Goal: Information Seeking & Learning: Learn about a topic

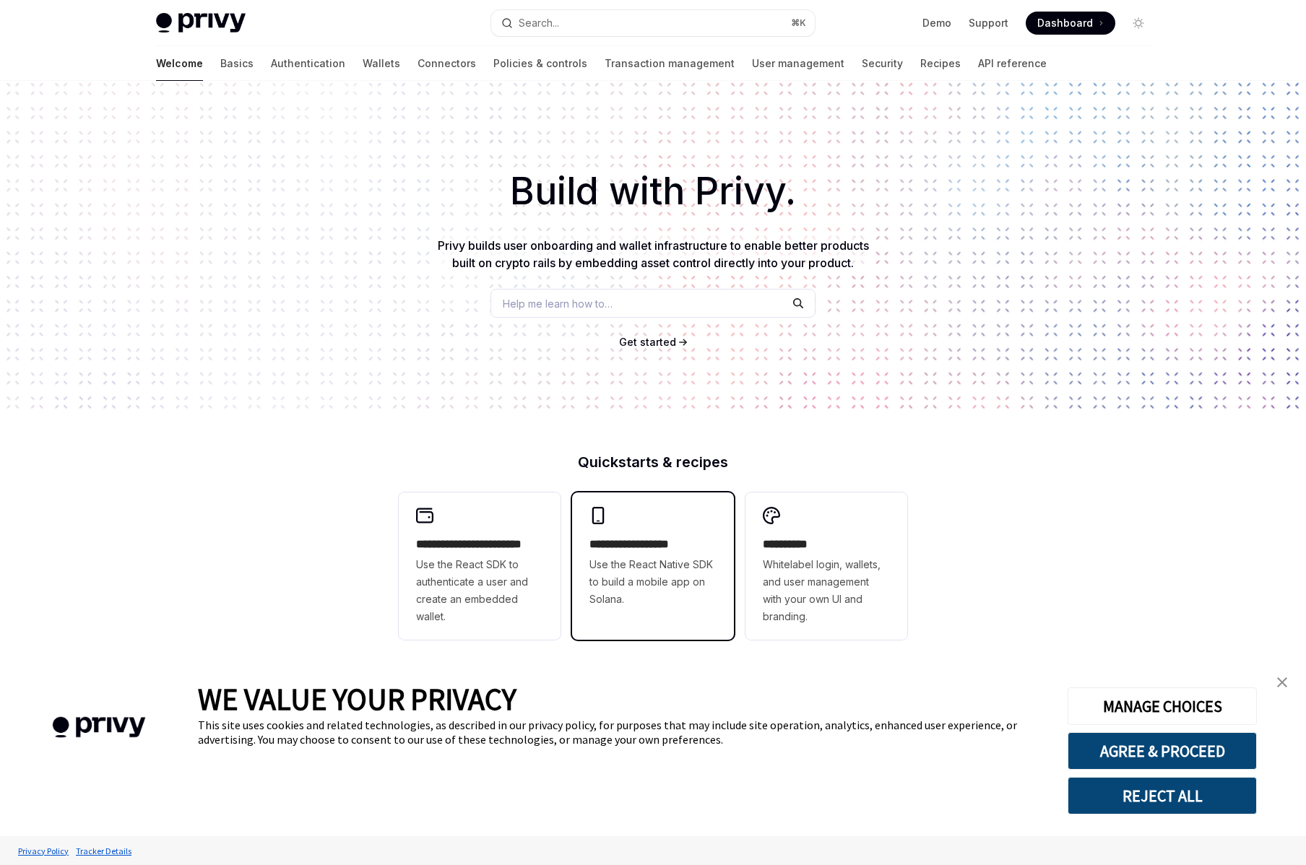
type textarea "*"
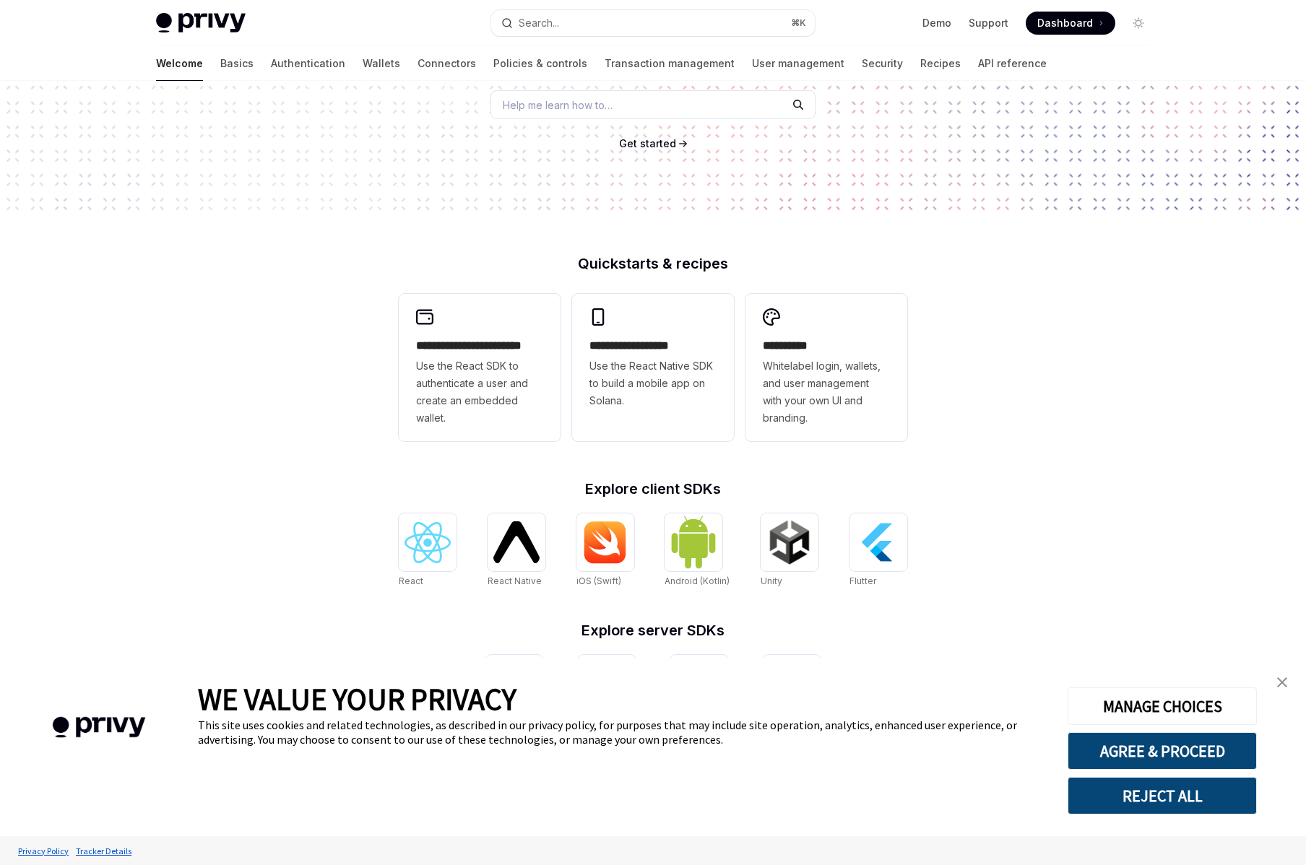
scroll to position [283, 0]
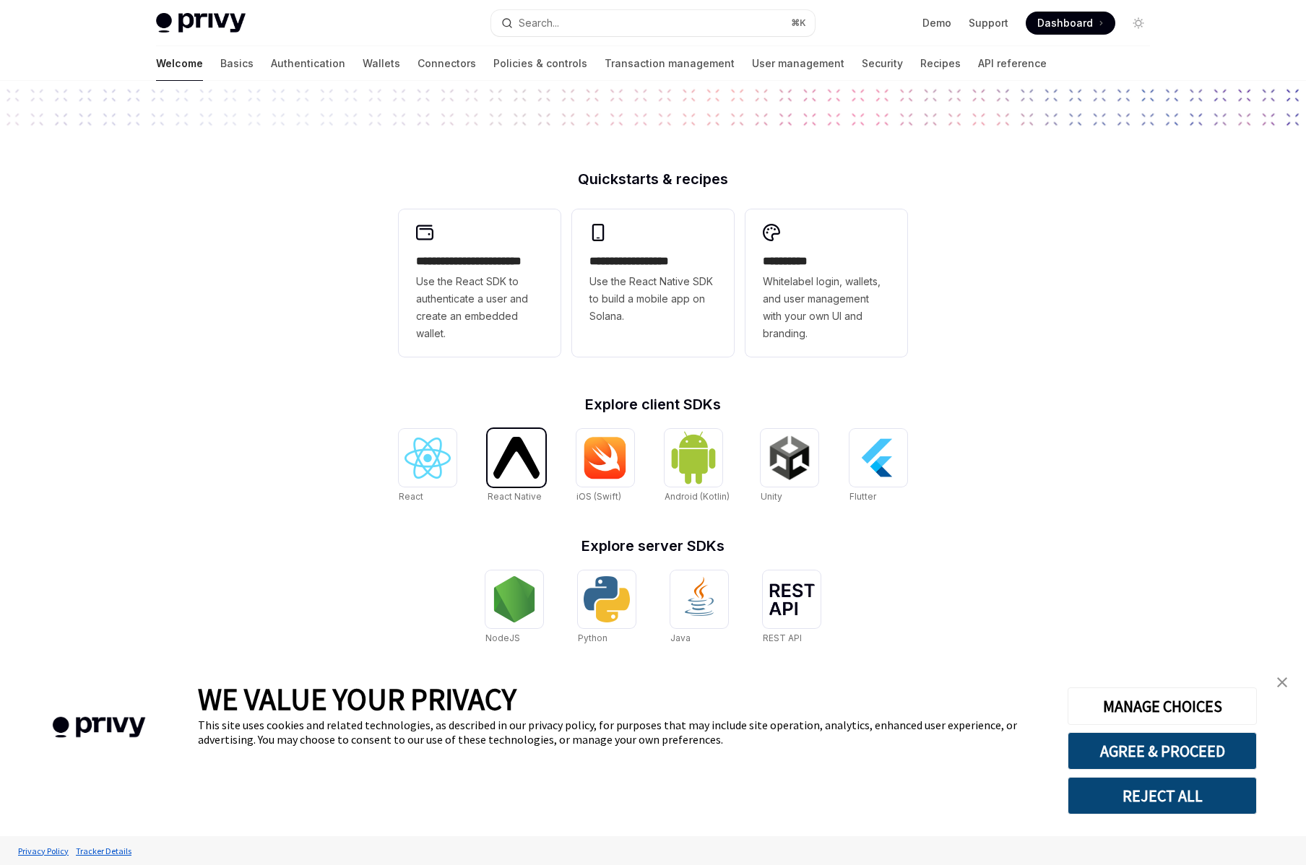
click at [510, 469] on img at bounding box center [516, 457] width 46 height 41
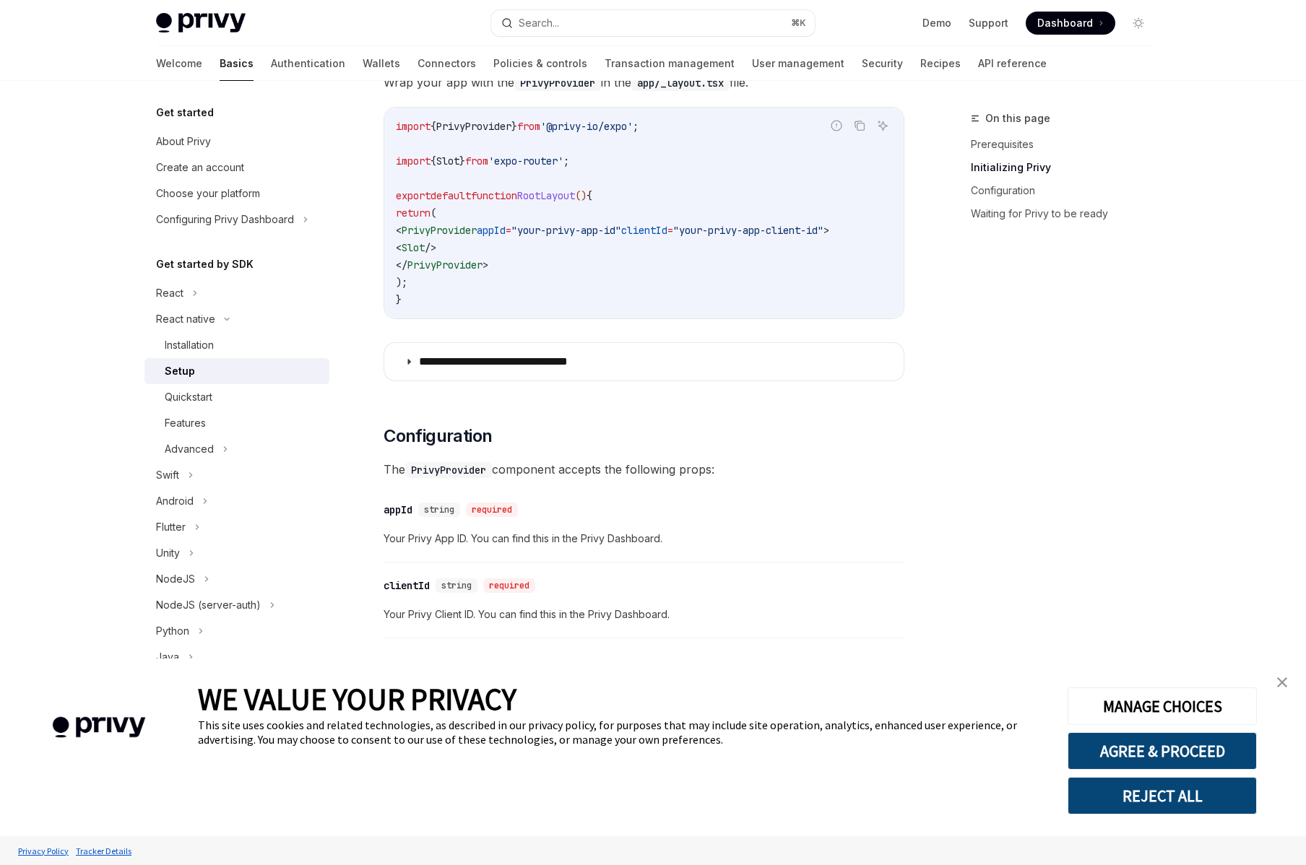
scroll to position [524, 0]
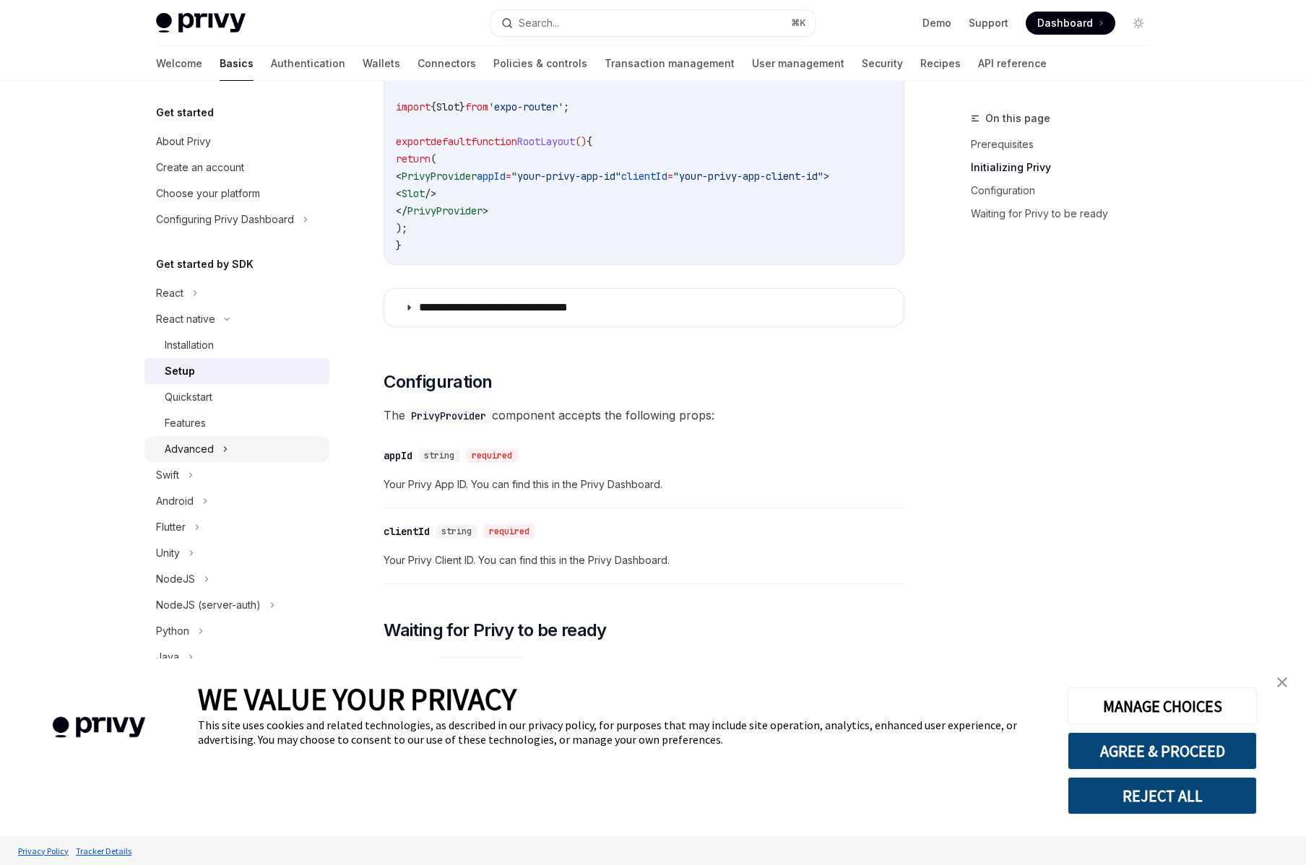
click at [222, 438] on div "Advanced" at bounding box center [236, 449] width 185 height 26
type textarea "*"
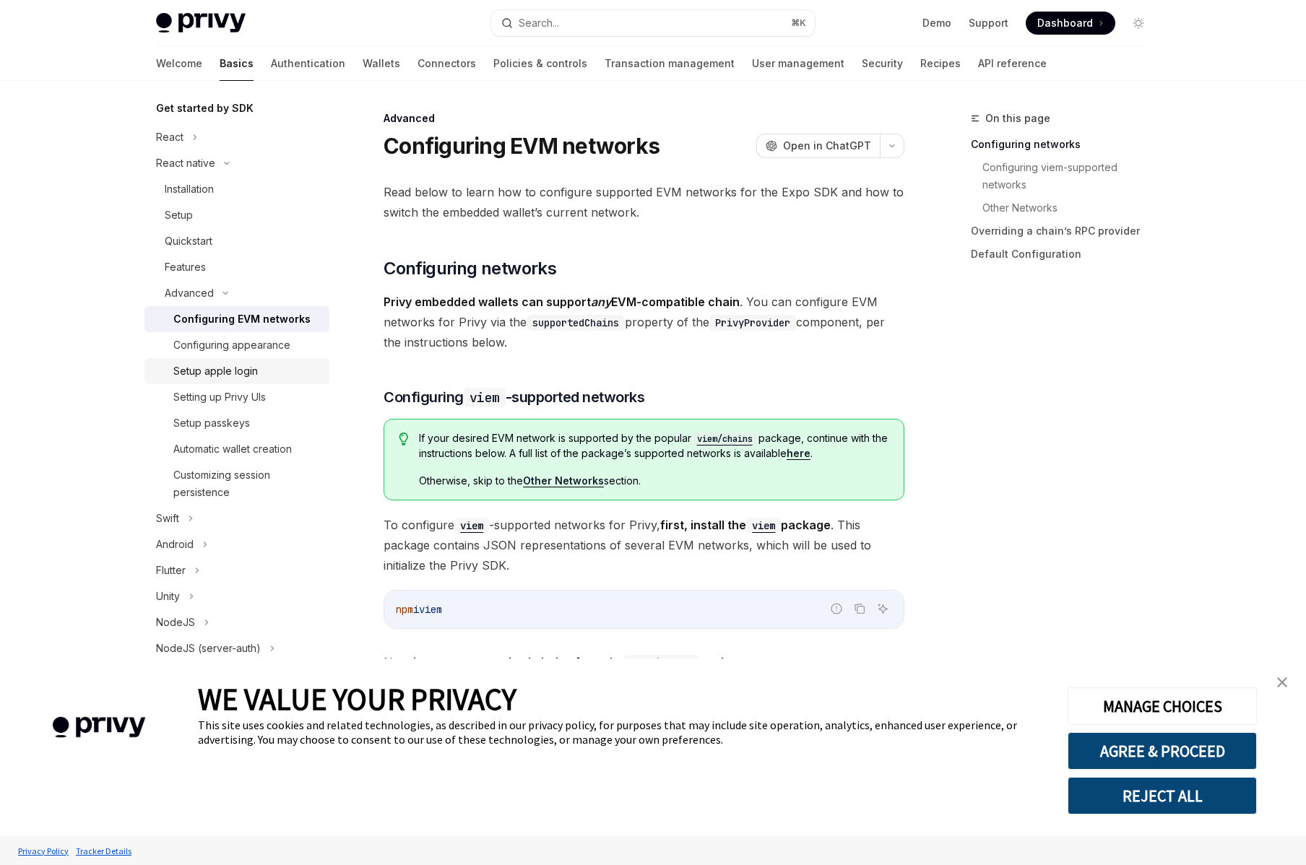
scroll to position [259, 0]
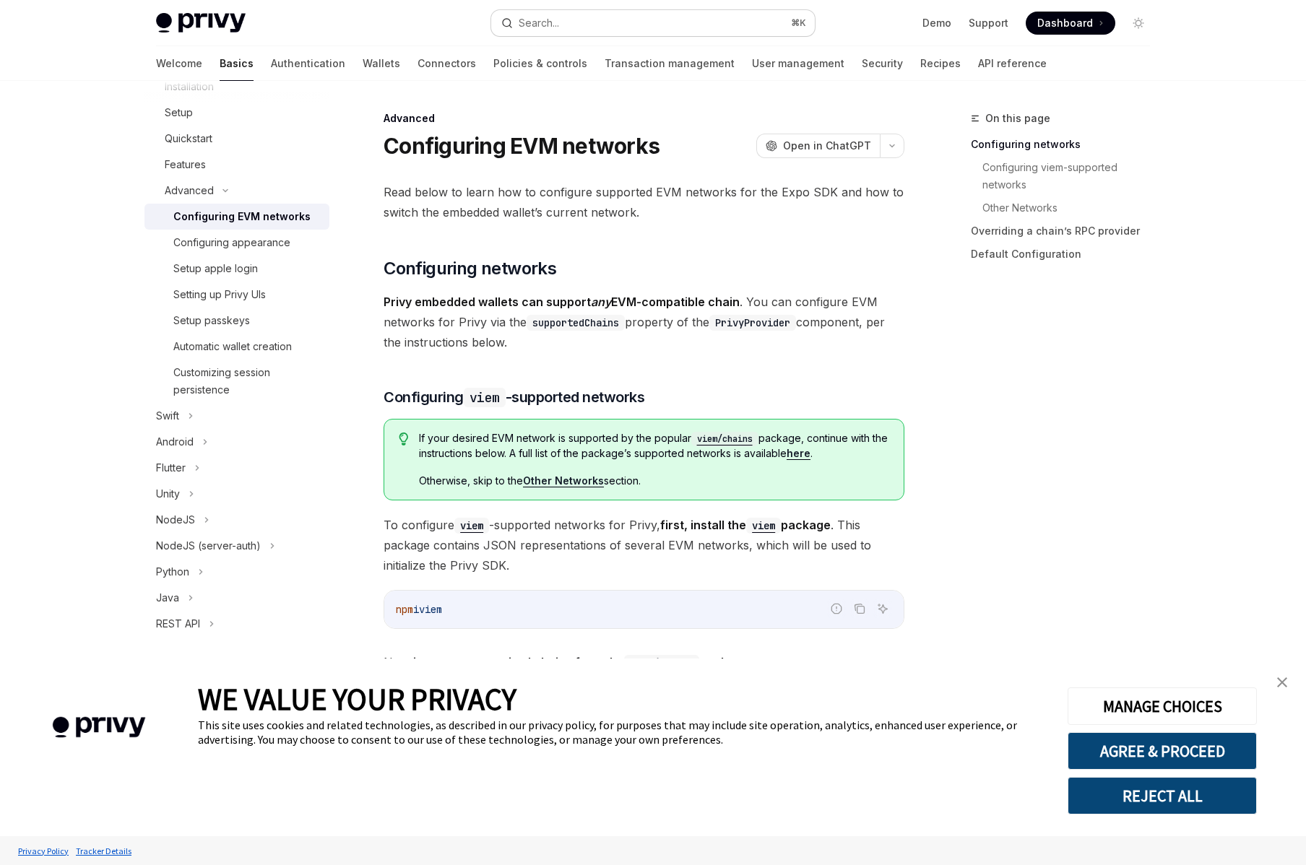
click at [564, 26] on button "Search... ⌘ K" at bounding box center [653, 23] width 324 height 26
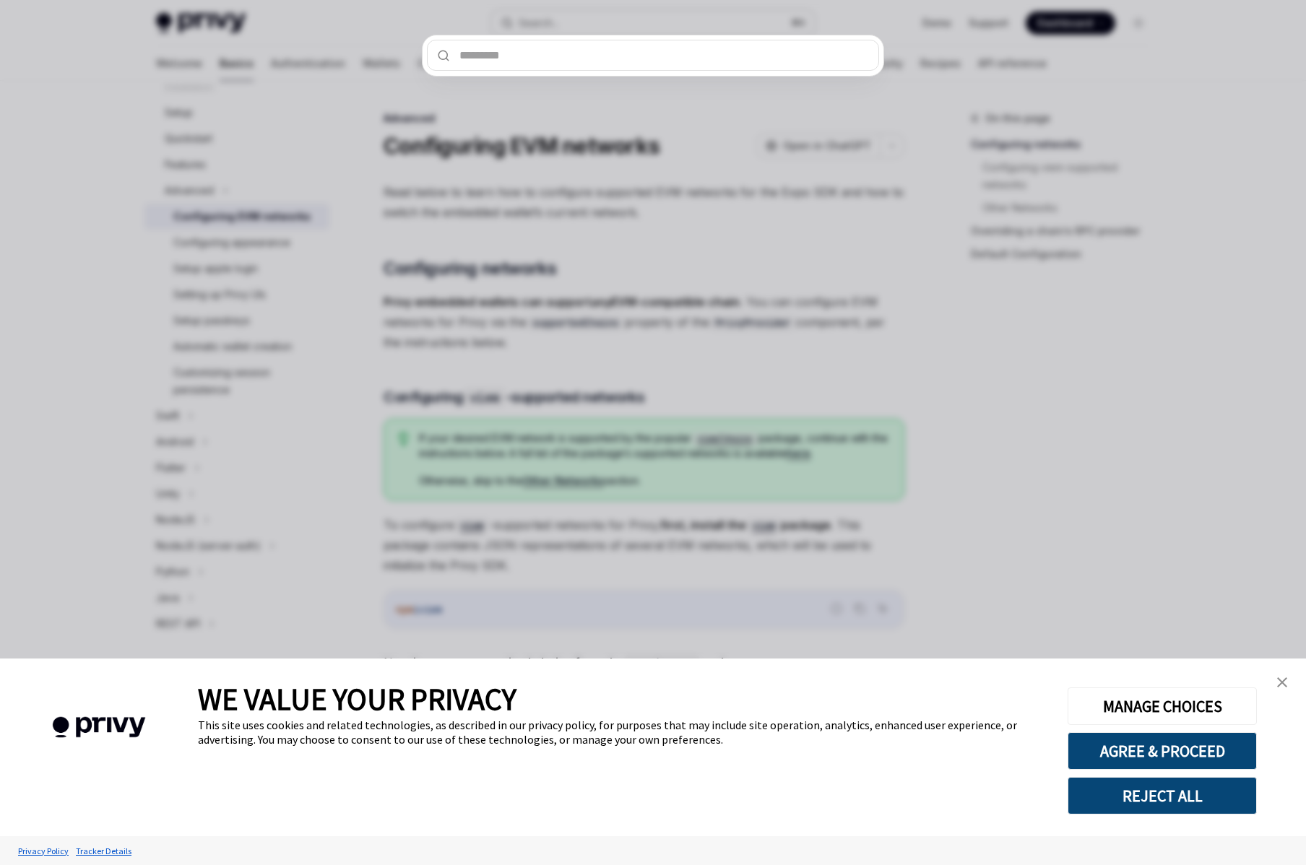
type input "**********"
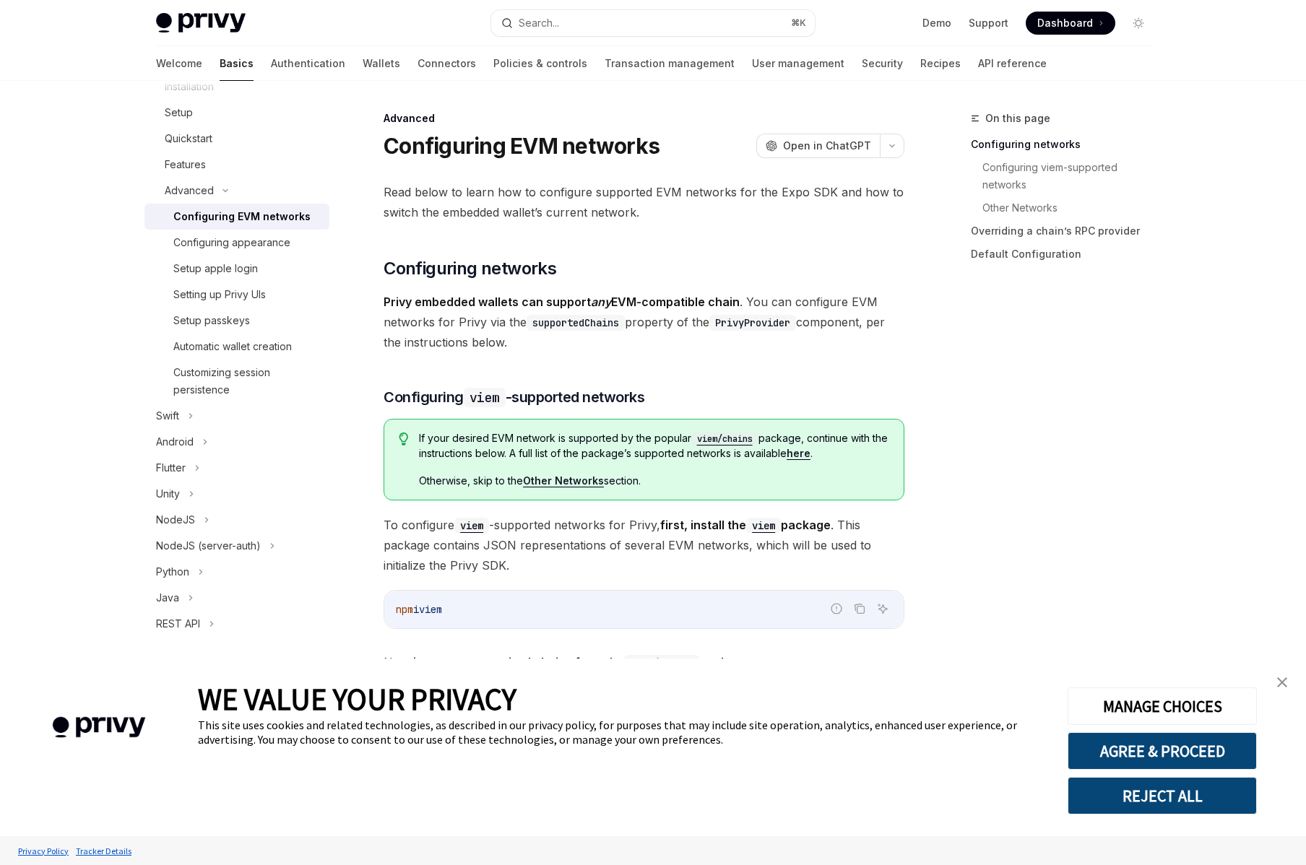
type textarea "*"
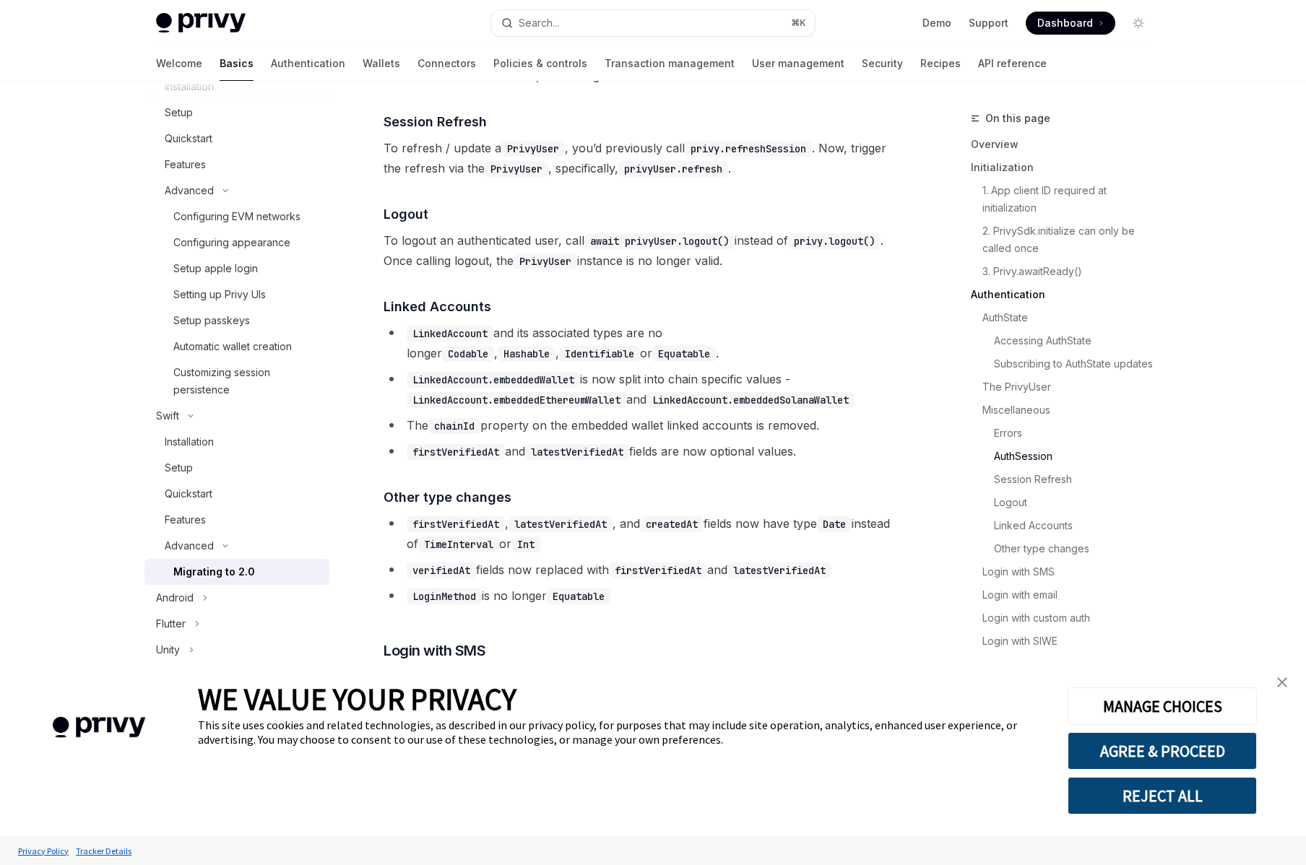
scroll to position [3327, 0]
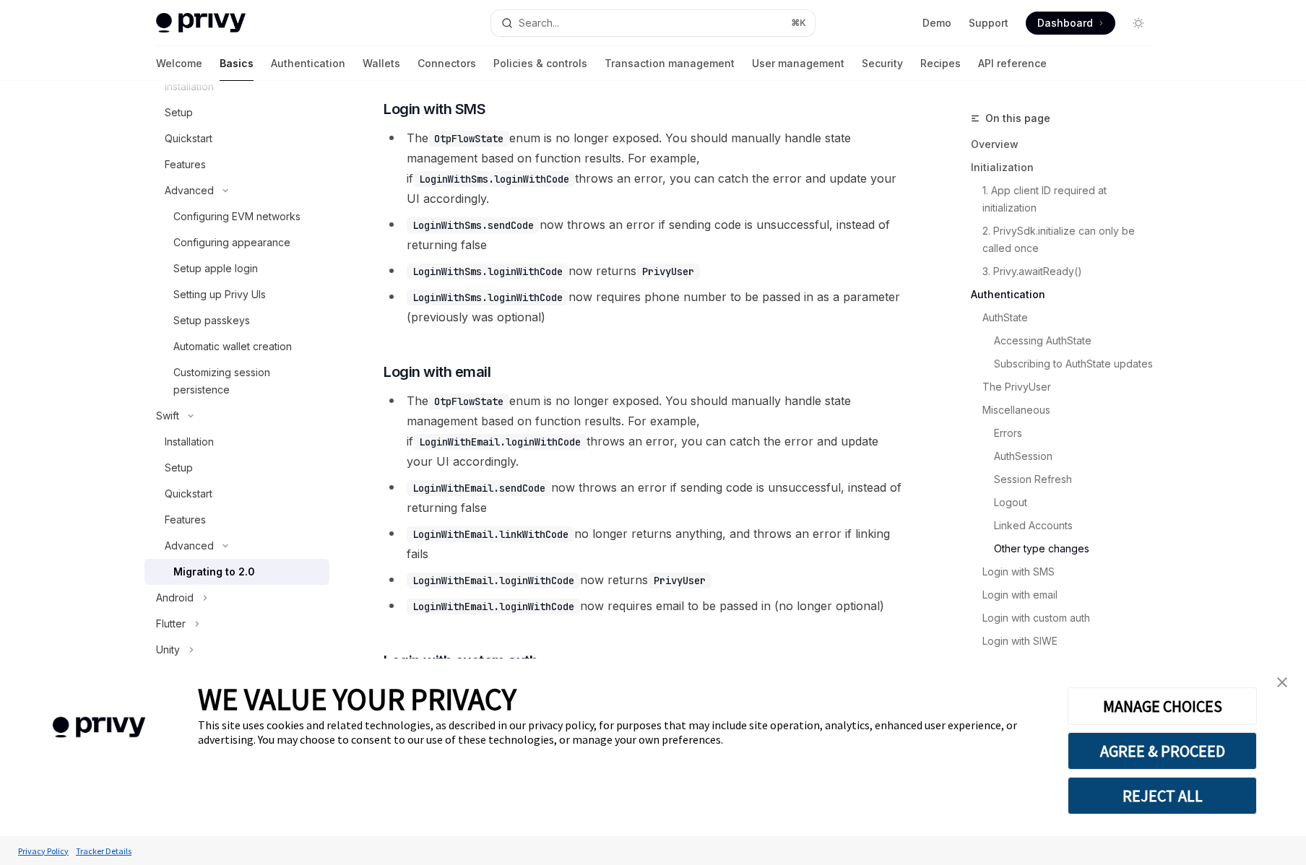
click at [569, 277] on code "LoginWithSms.loginWithCode" at bounding box center [488, 272] width 162 height 16
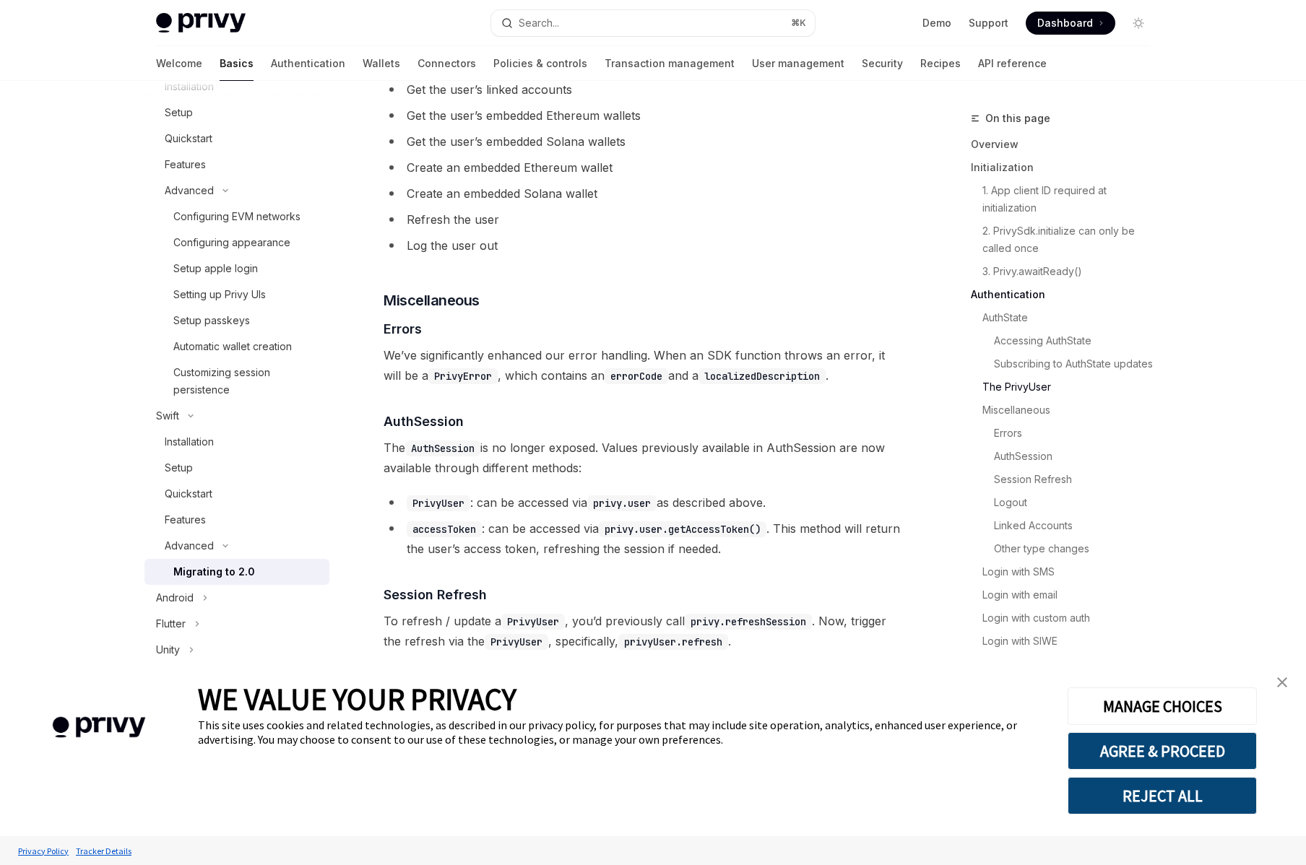
scroll to position [1862, 0]
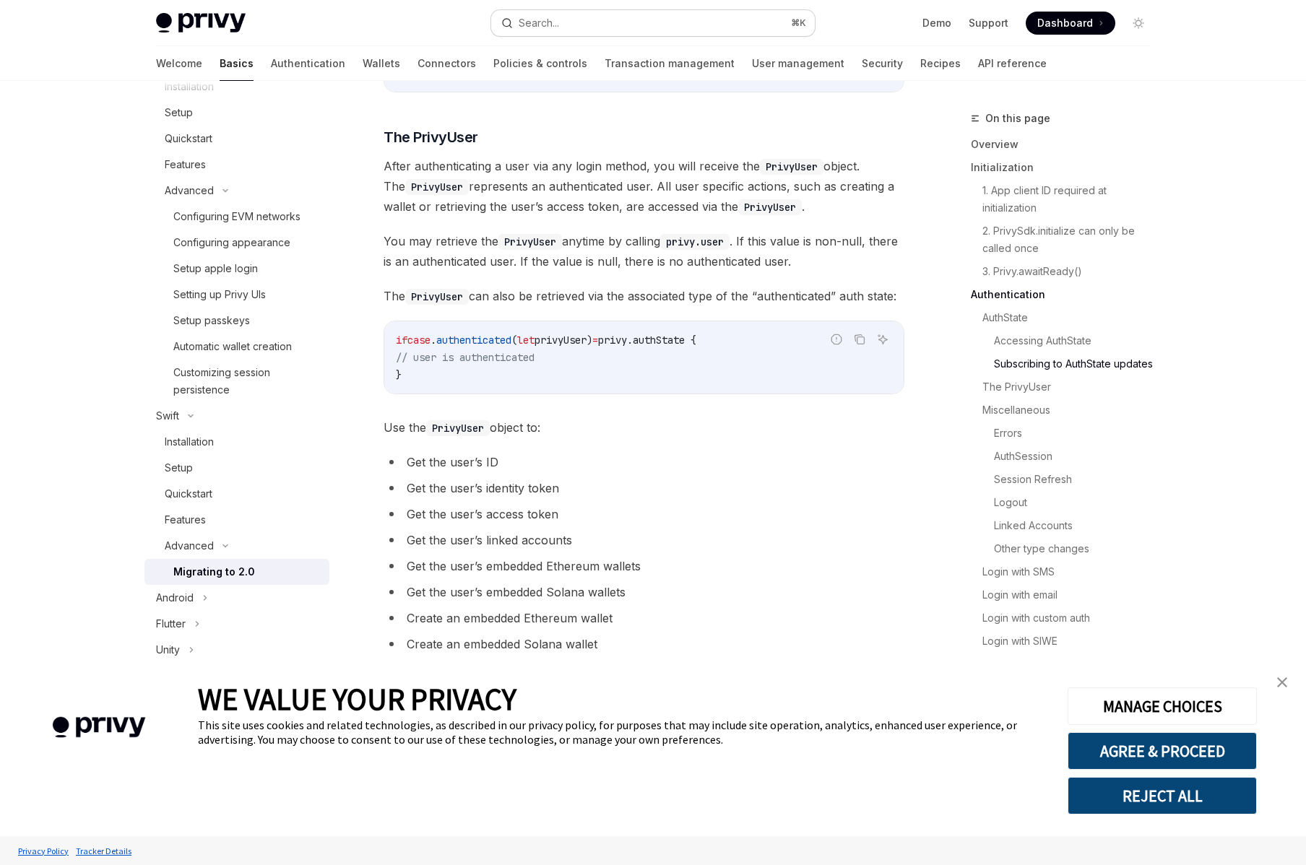
click at [540, 35] on button "Search... ⌘ K" at bounding box center [653, 23] width 324 height 26
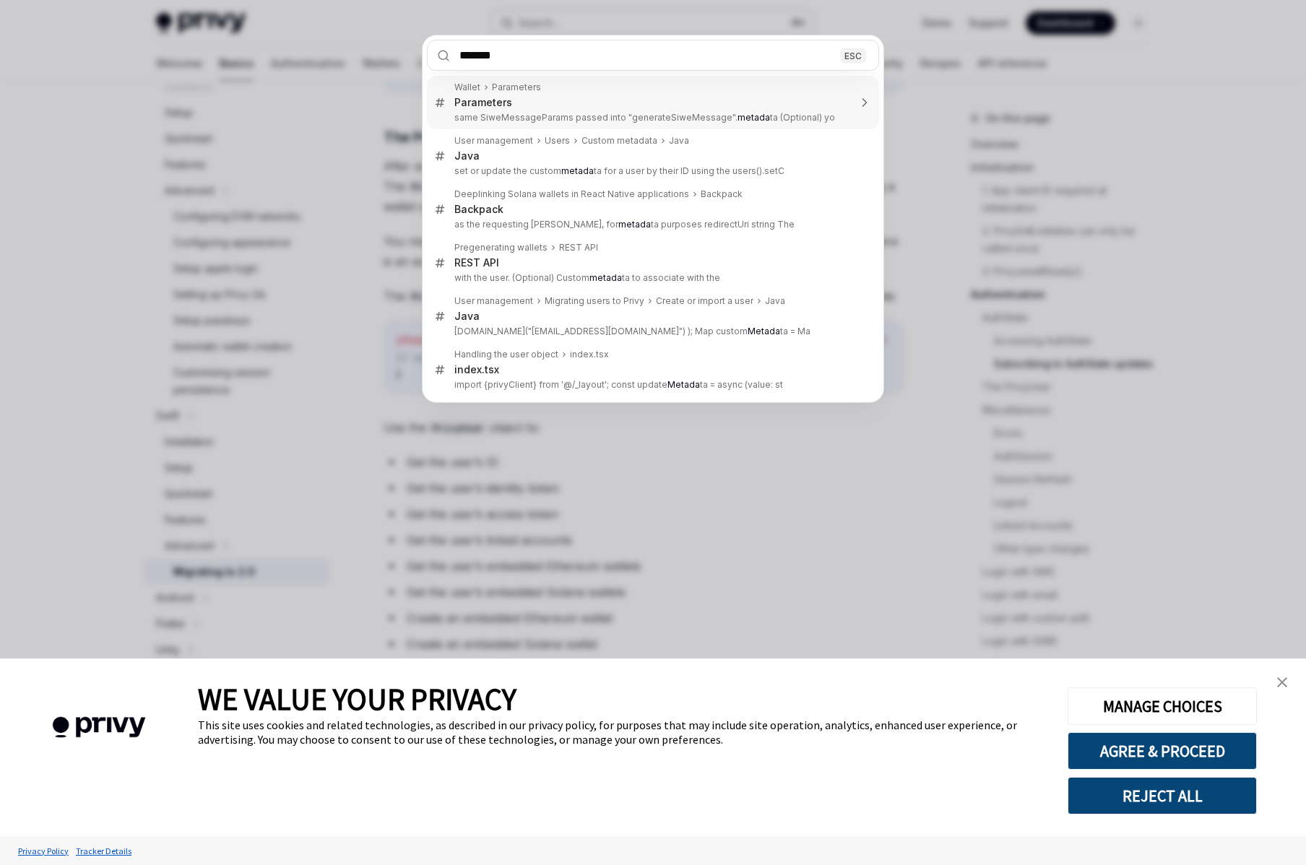
type input "********"
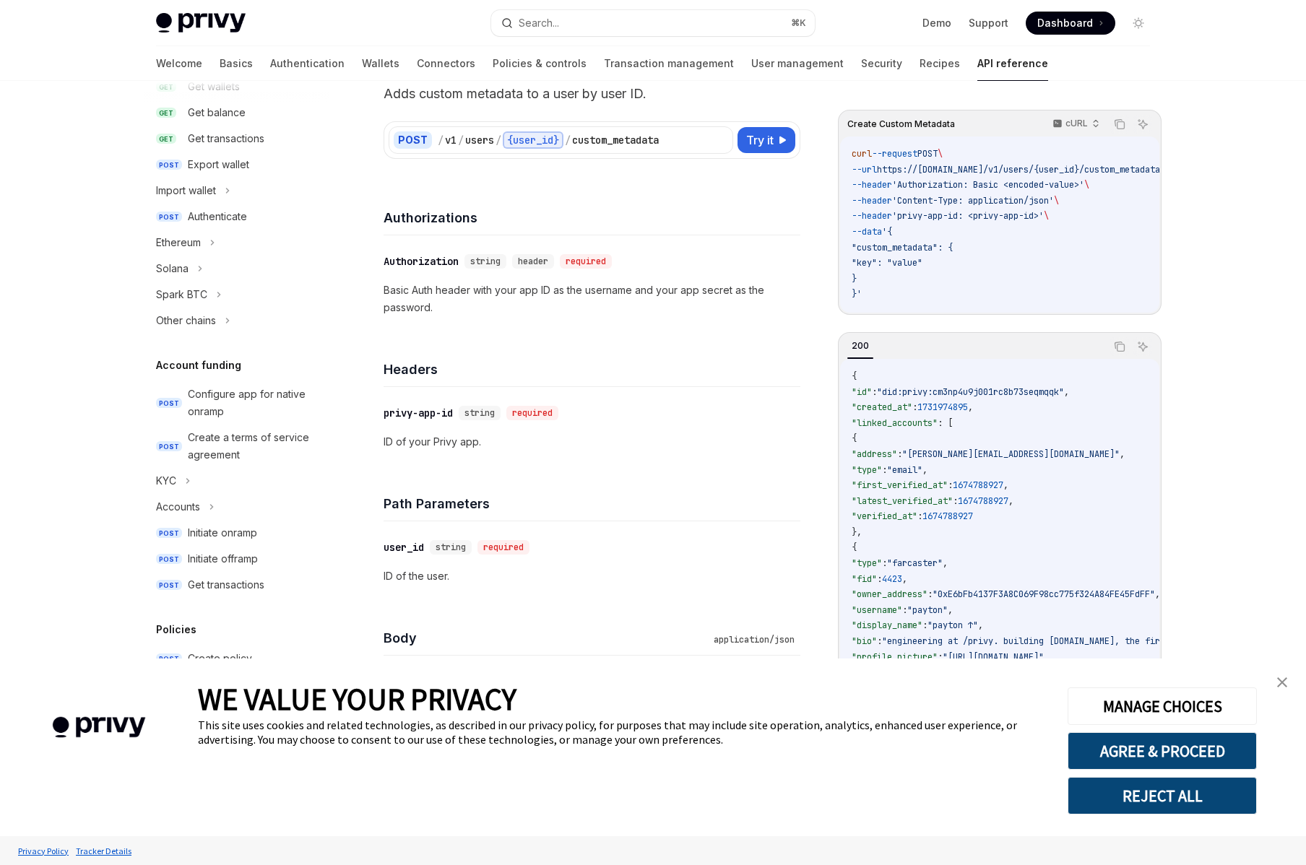
scroll to position [653, 0]
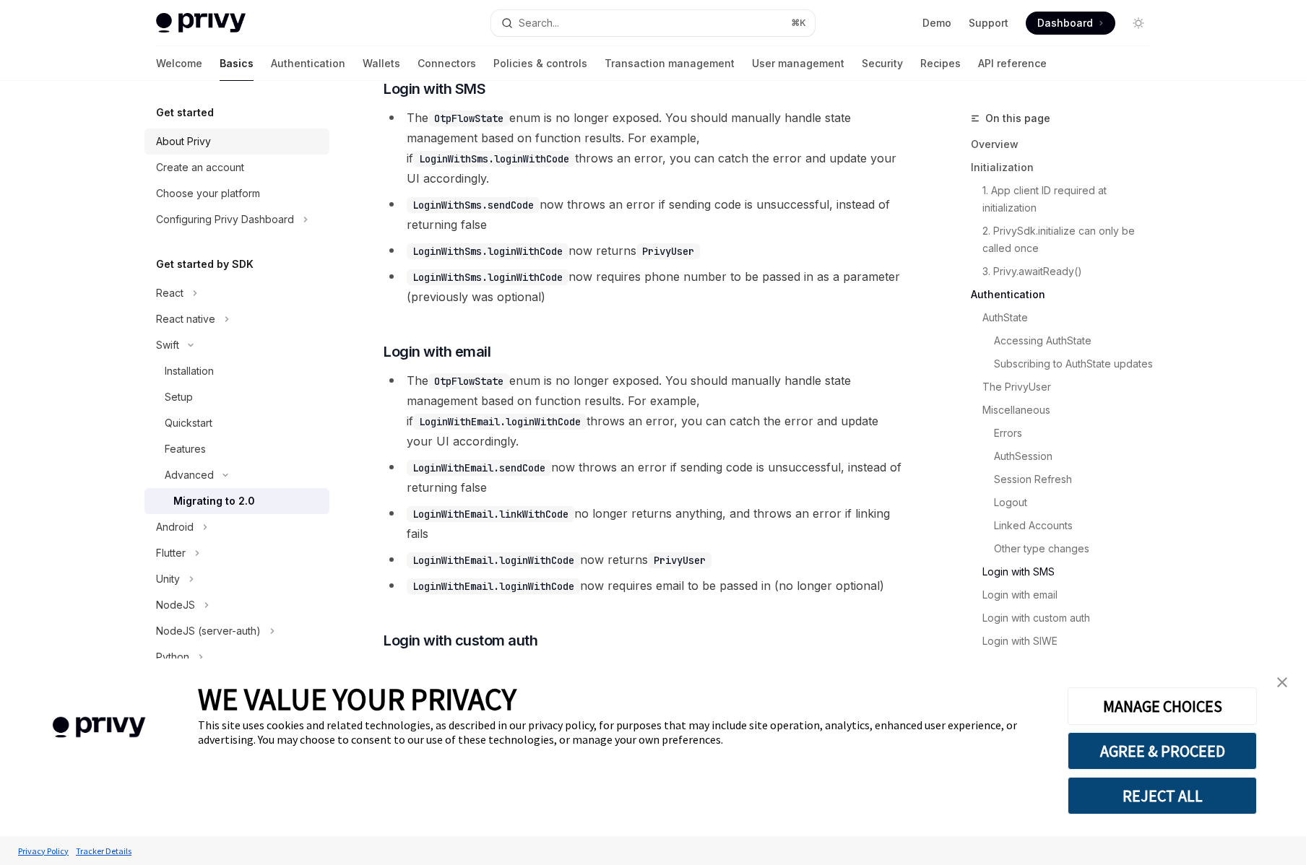
click at [206, 142] on div "About Privy" at bounding box center [183, 141] width 55 height 17
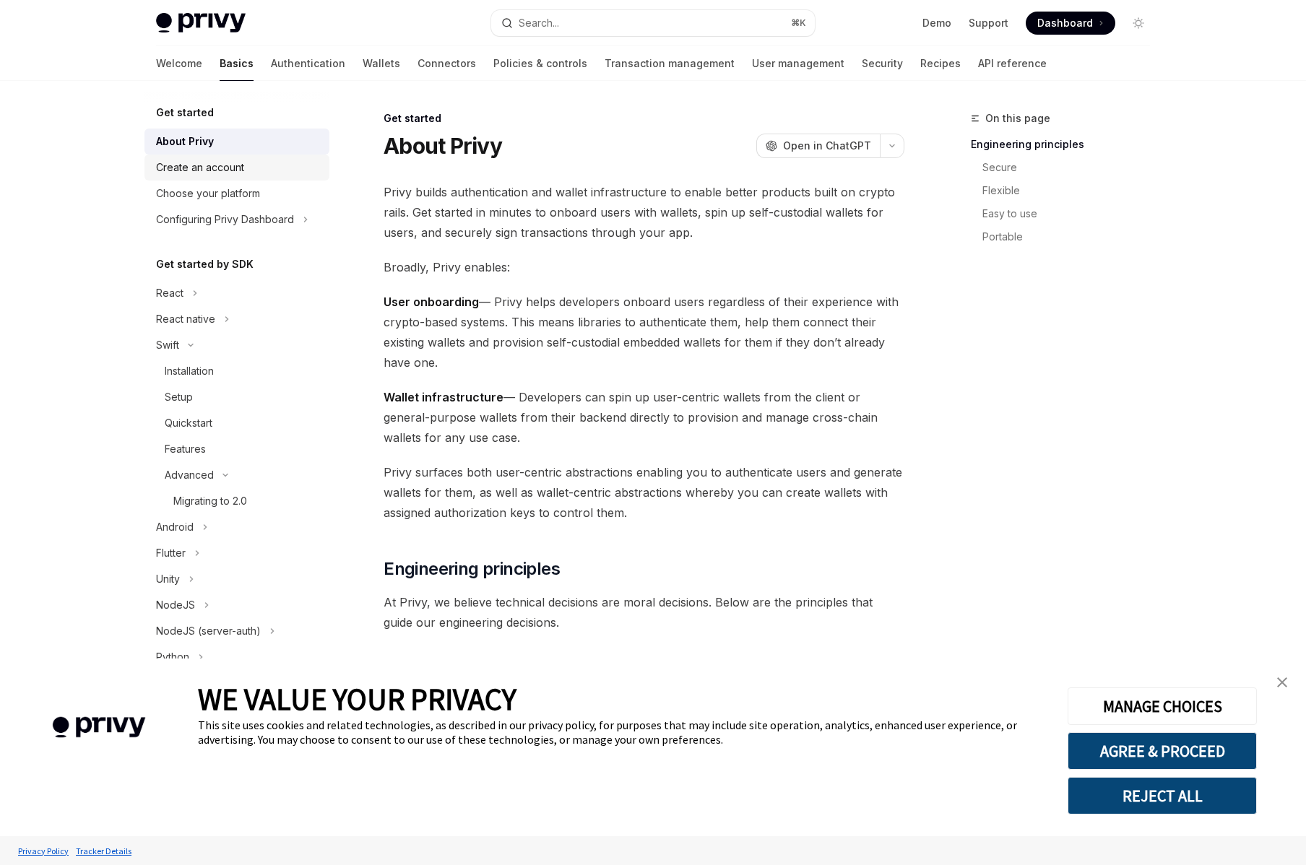
click at [215, 167] on div "Create an account" at bounding box center [200, 167] width 88 height 17
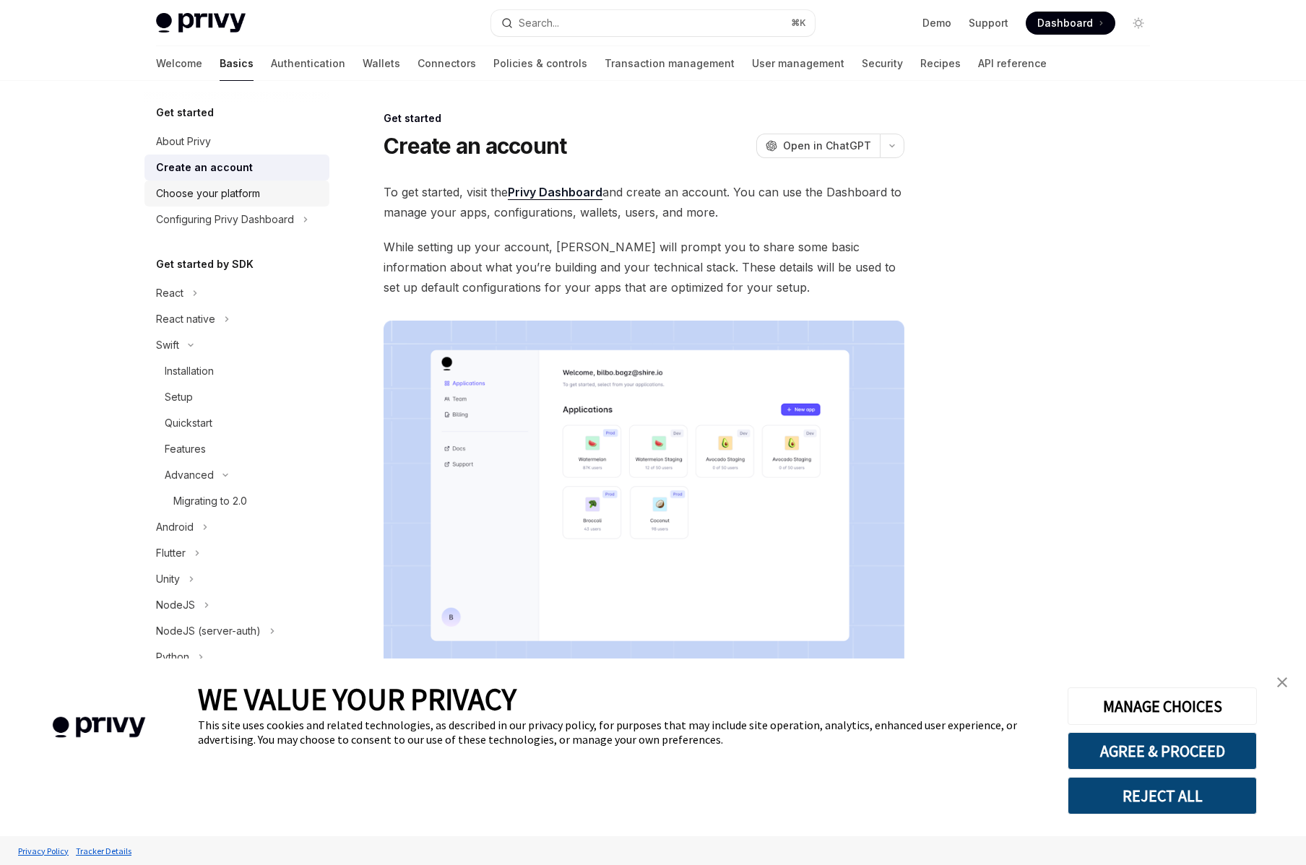
click at [214, 195] on div "Choose your platform" at bounding box center [208, 193] width 104 height 17
type textarea "*"
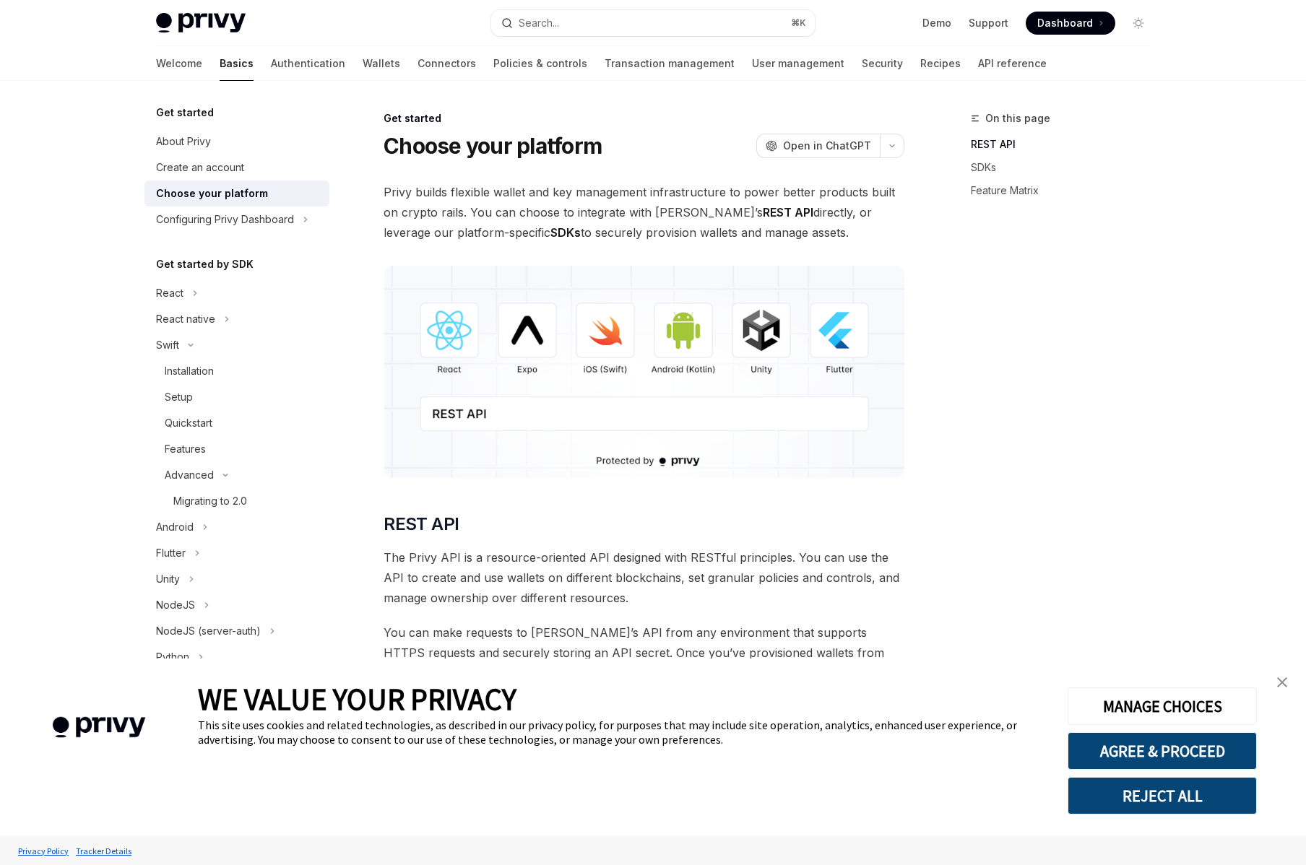
click at [518, 334] on img at bounding box center [644, 372] width 521 height 212
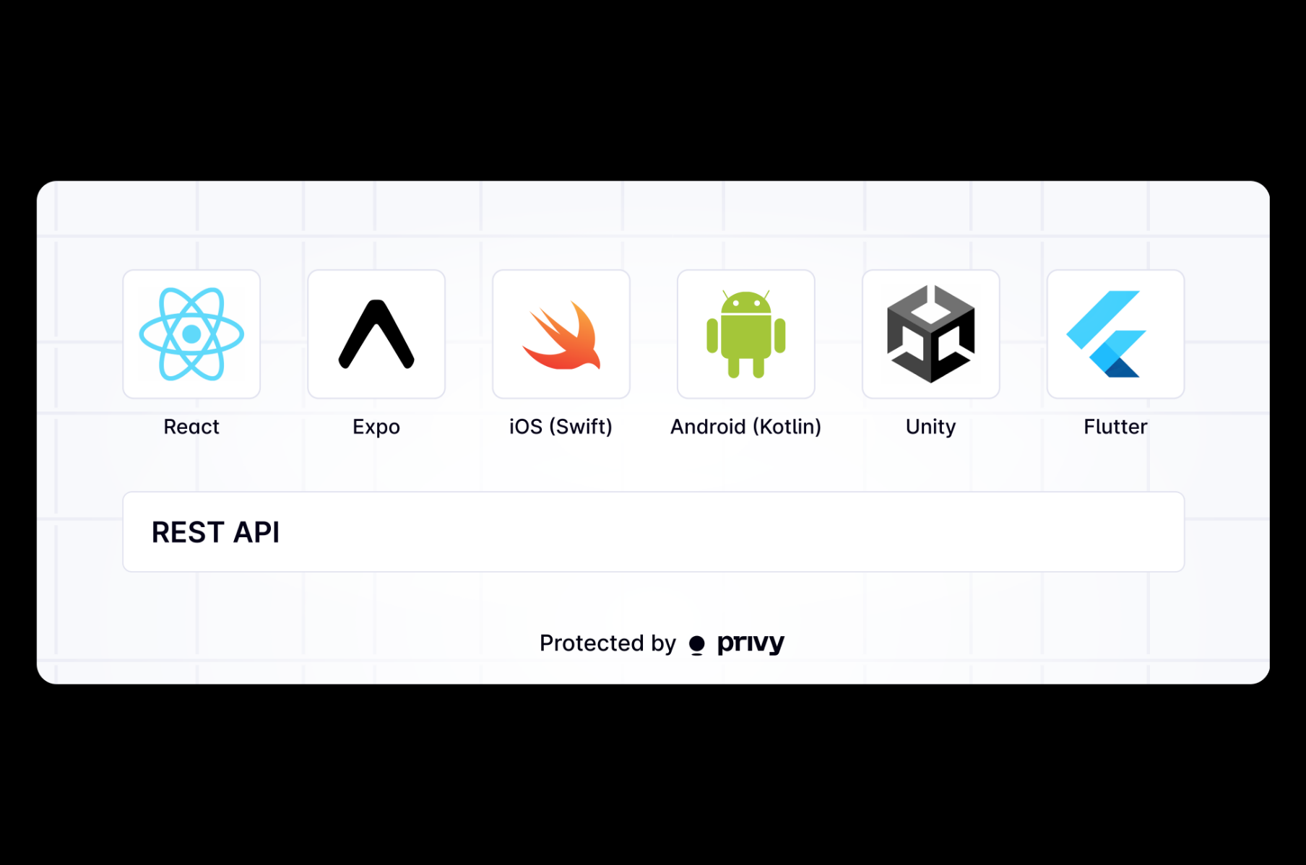
click at [503, 333] on img at bounding box center [653, 432] width 1234 height 503
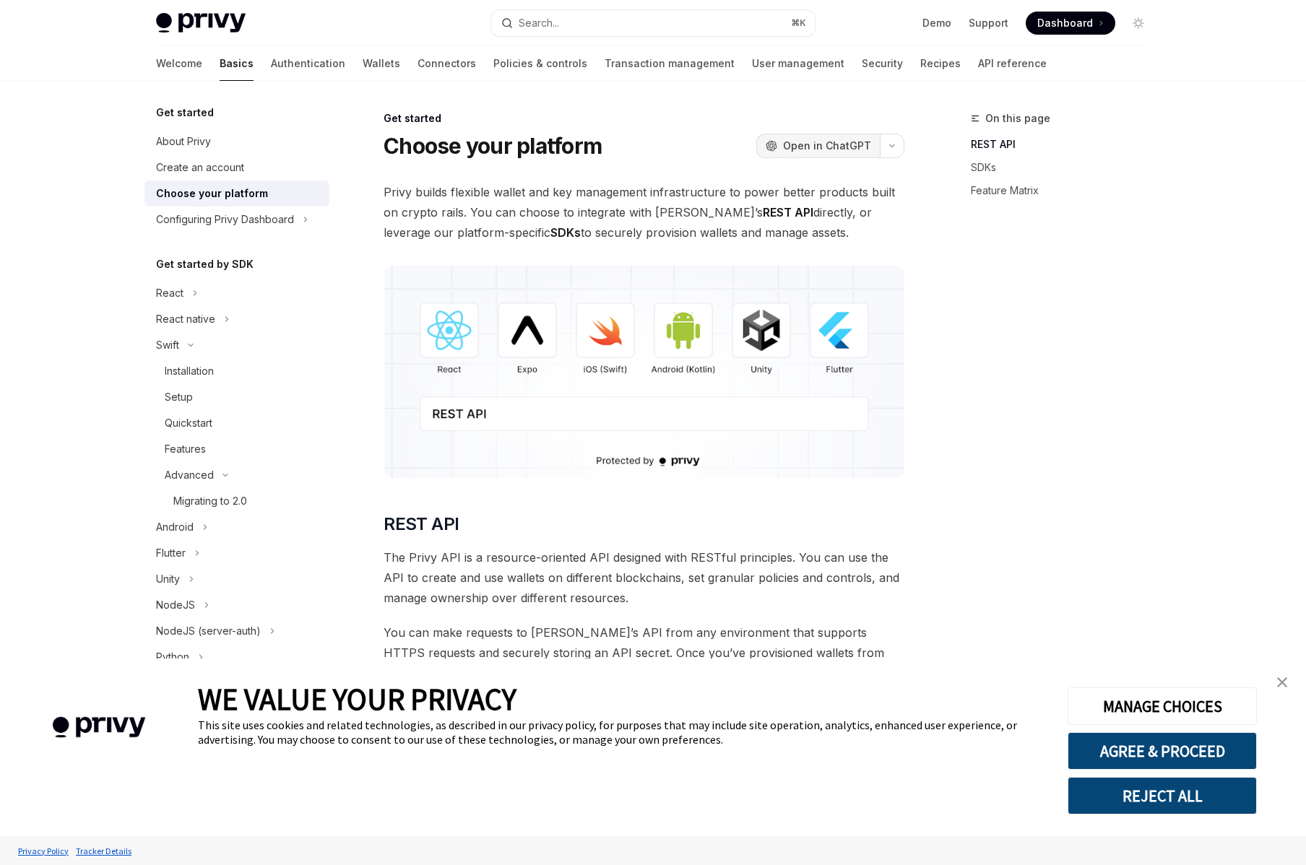
click at [777, 143] on icon "OpenAI" at bounding box center [772, 146] width 12 height 12
click at [796, 147] on span "Open in ChatGPT" at bounding box center [827, 146] width 88 height 14
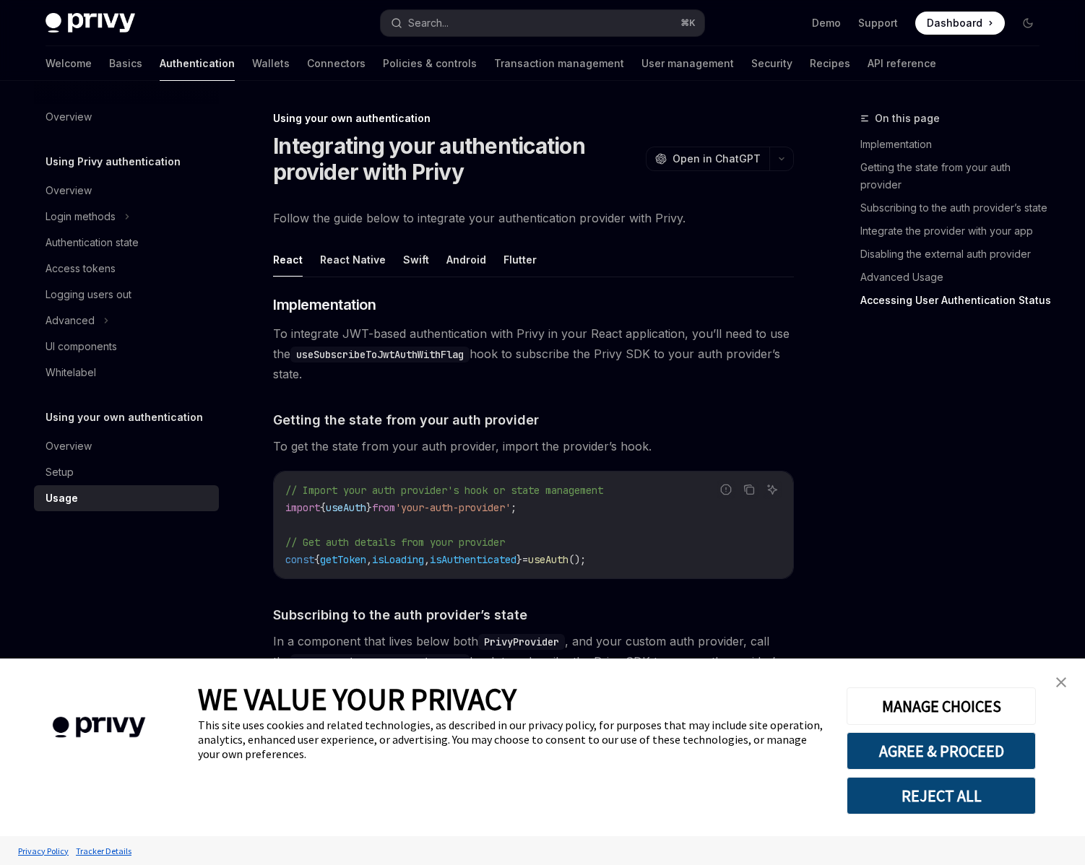
scroll to position [2835, 0]
